Goal: Navigation & Orientation: Find specific page/section

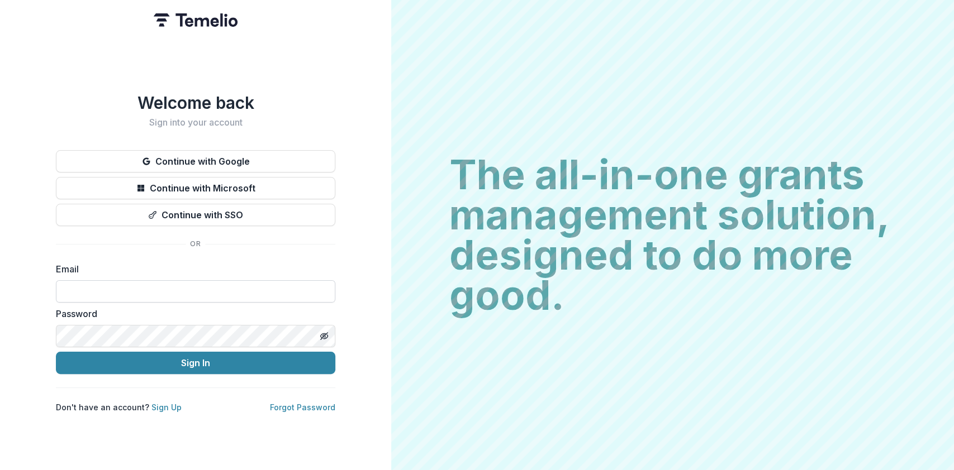
click at [85, 286] on input at bounding box center [195, 291] width 279 height 22
type input "**********"
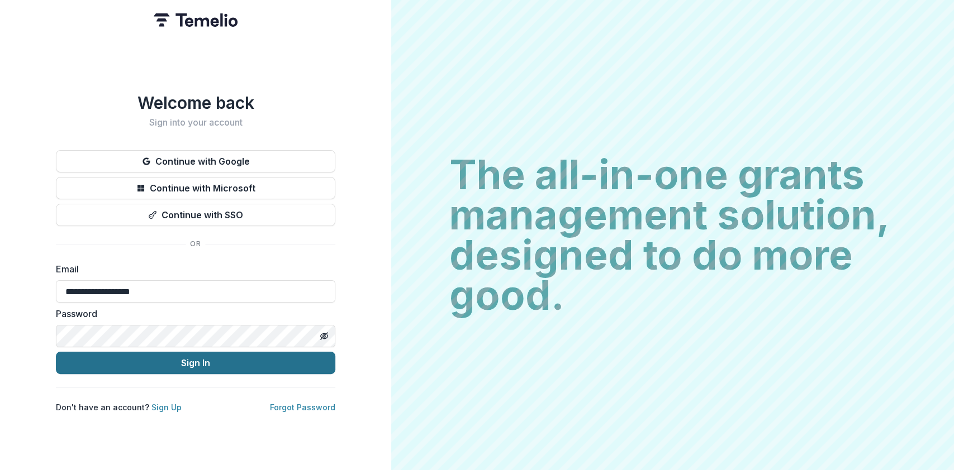
click at [193, 354] on button "Sign In" at bounding box center [195, 363] width 279 height 22
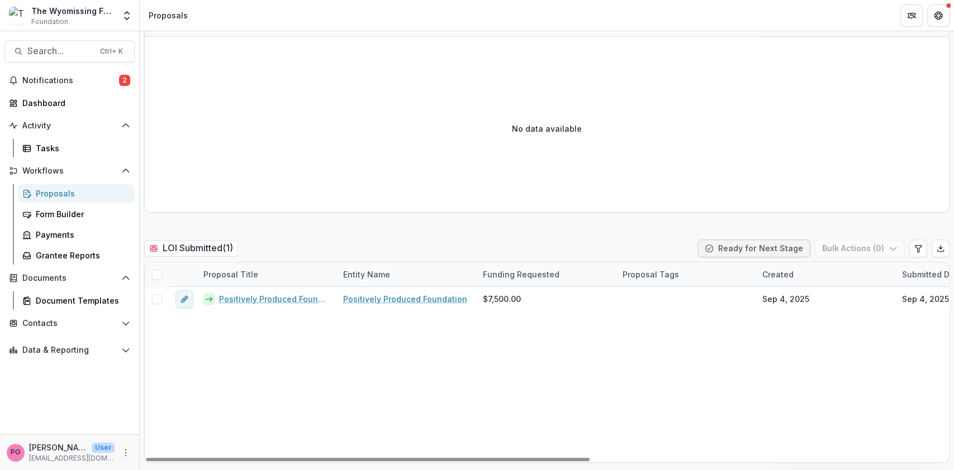
scroll to position [150, 0]
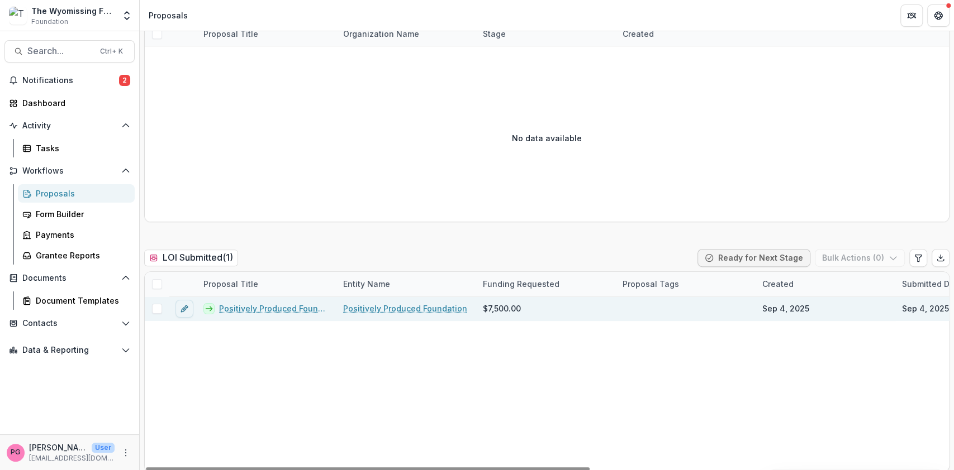
click at [394, 306] on link "Positively Produced Foundation" at bounding box center [405, 309] width 124 height 12
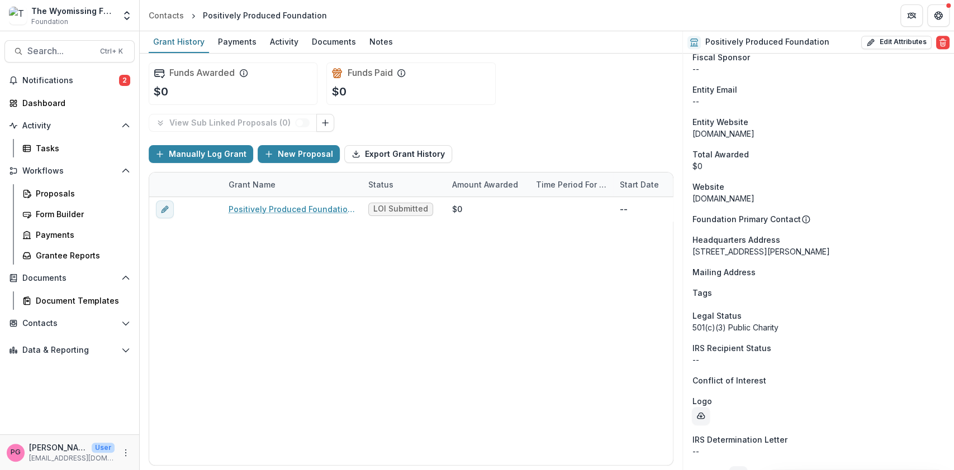
scroll to position [485, 0]
